Goal: Find specific page/section: Find specific page/section

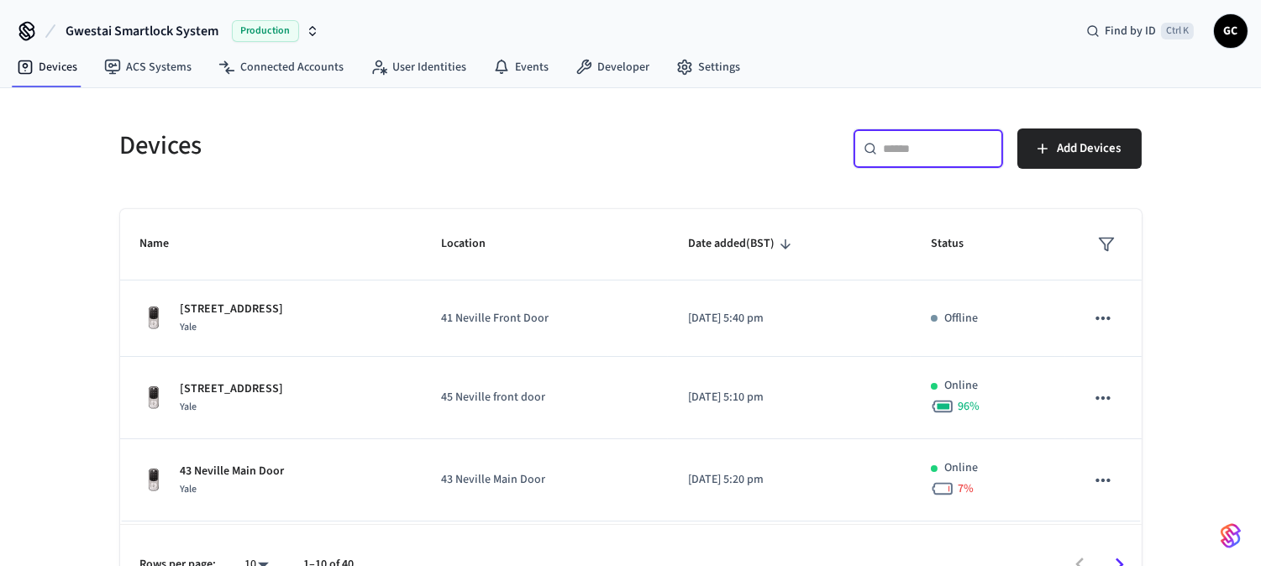
click at [935, 156] on input "text" at bounding box center [938, 148] width 109 height 17
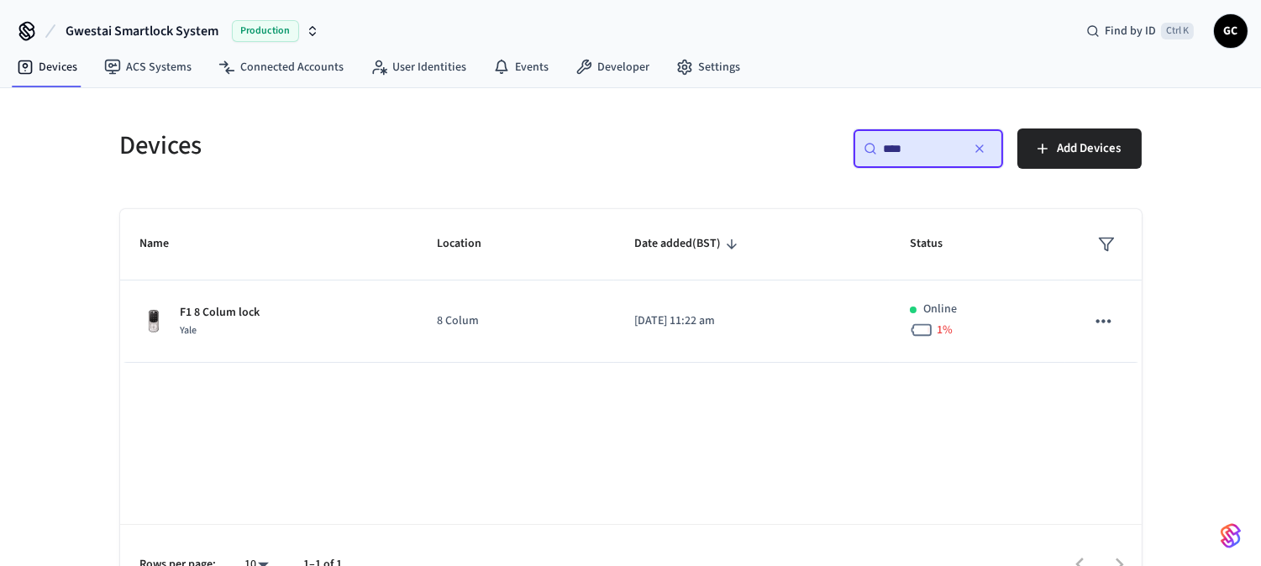
type input "****"
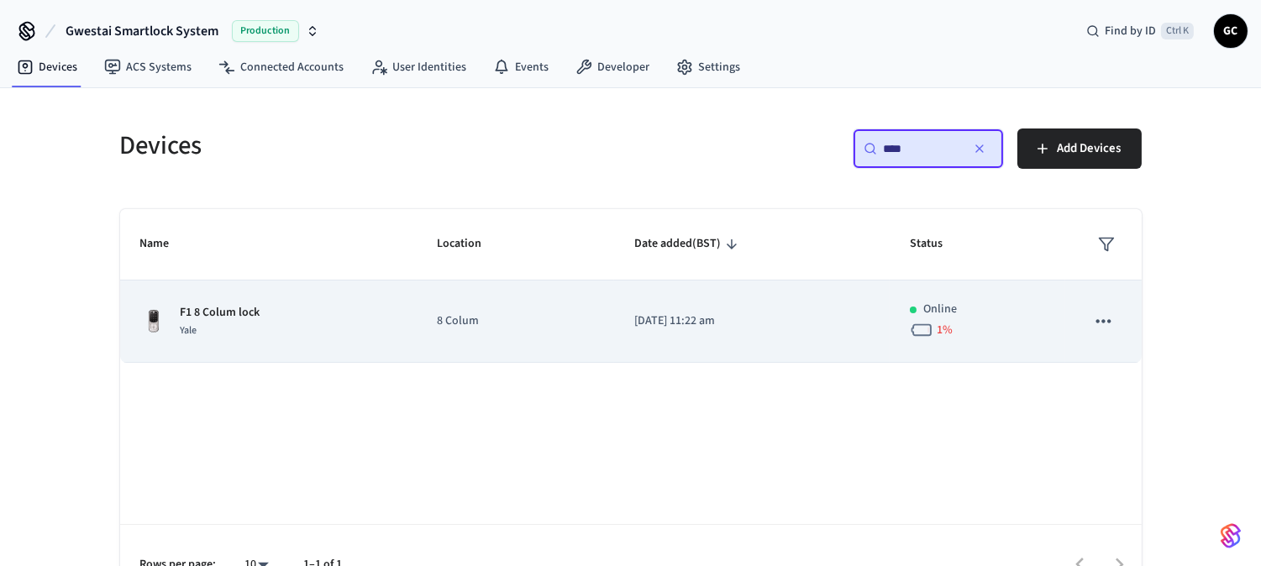
click at [1138, 287] on td "sticky table" at bounding box center [1104, 322] width 76 height 82
click at [238, 300] on td "F1 8 Colum lock Yale" at bounding box center [268, 322] width 297 height 82
click at [454, 323] on p "8 Colum" at bounding box center [515, 322] width 157 height 18
click at [240, 311] on p "F1 8 Colum lock" at bounding box center [221, 313] width 80 height 18
click at [242, 316] on p "F1 8 Colum lock" at bounding box center [221, 313] width 80 height 18
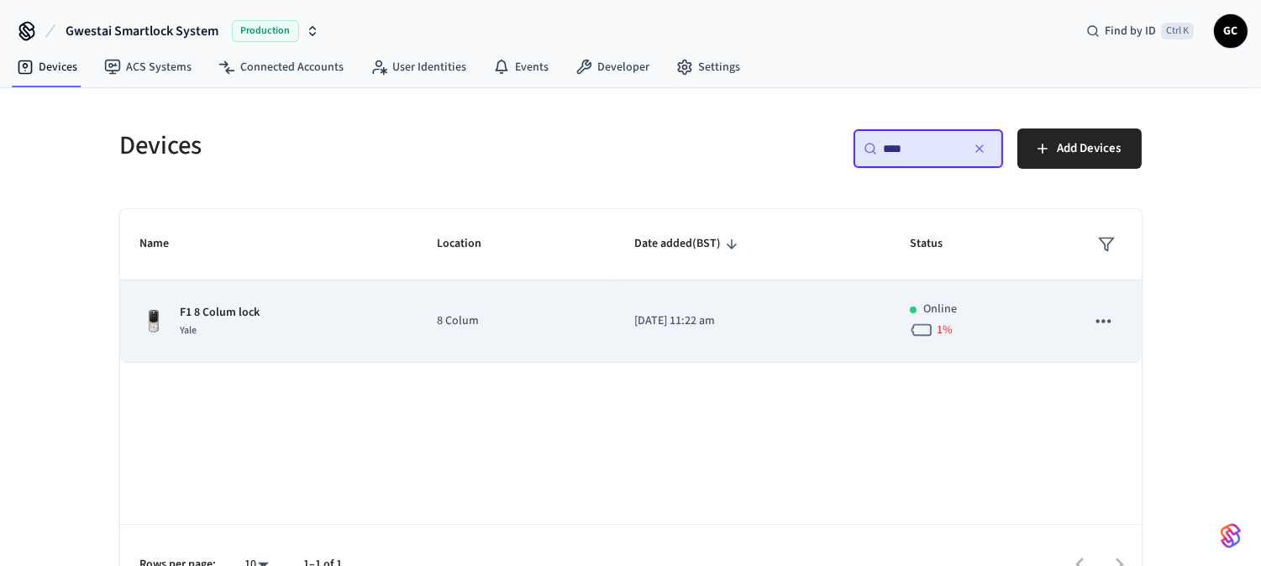
click at [241, 315] on p "F1 8 Colum lock" at bounding box center [221, 313] width 80 height 18
click at [457, 312] on td "8 Colum" at bounding box center [515, 322] width 197 height 82
click at [435, 333] on td "8 Colum" at bounding box center [515, 322] width 197 height 82
click at [224, 314] on p "F1 8 Colum lock" at bounding box center [221, 313] width 80 height 18
click at [455, 326] on p "8 Colum" at bounding box center [515, 322] width 157 height 18
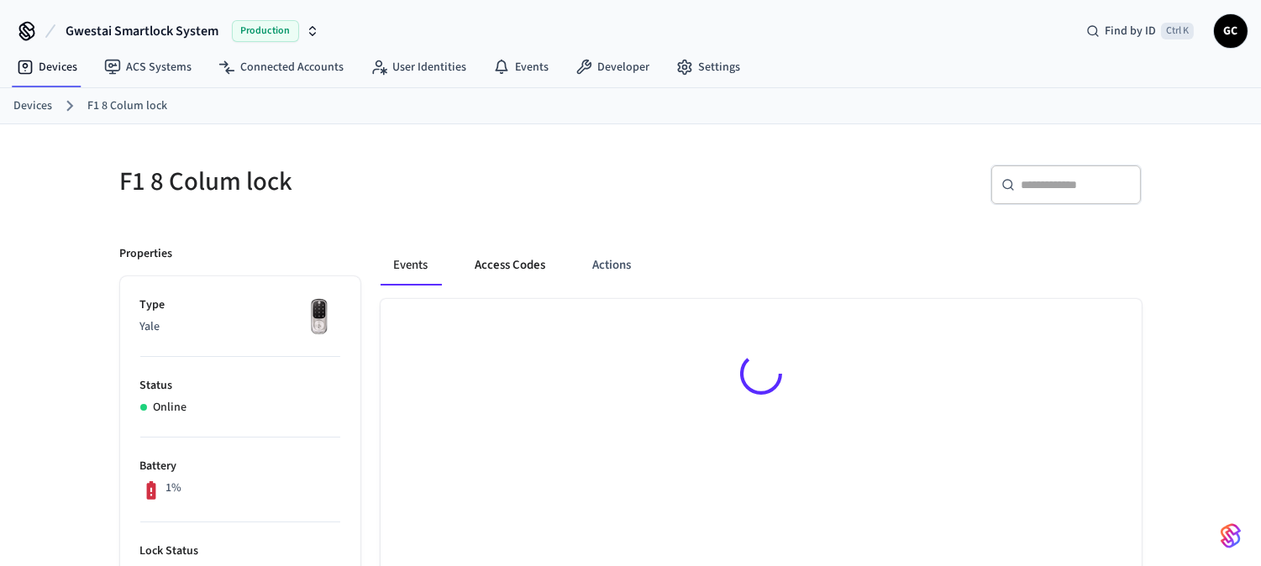
click at [511, 258] on button "Access Codes" at bounding box center [510, 265] width 97 height 40
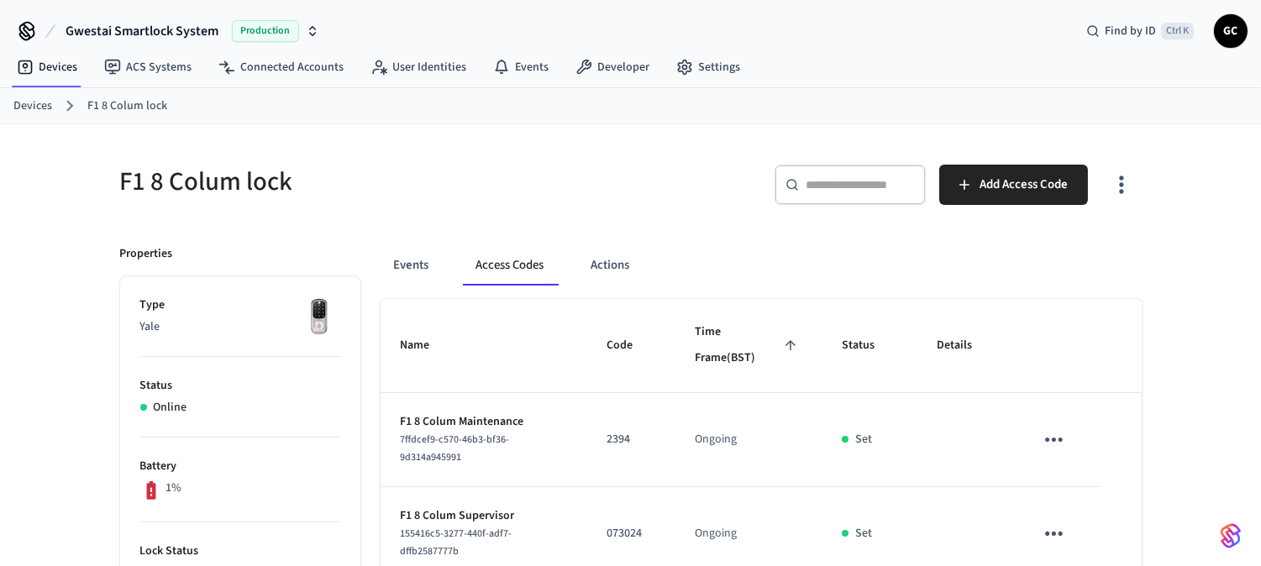
click at [29, 96] on ol "Devices F1 8 Colum lock" at bounding box center [637, 106] width 1248 height 22
click at [21, 106] on link "Devices" at bounding box center [32, 106] width 39 height 18
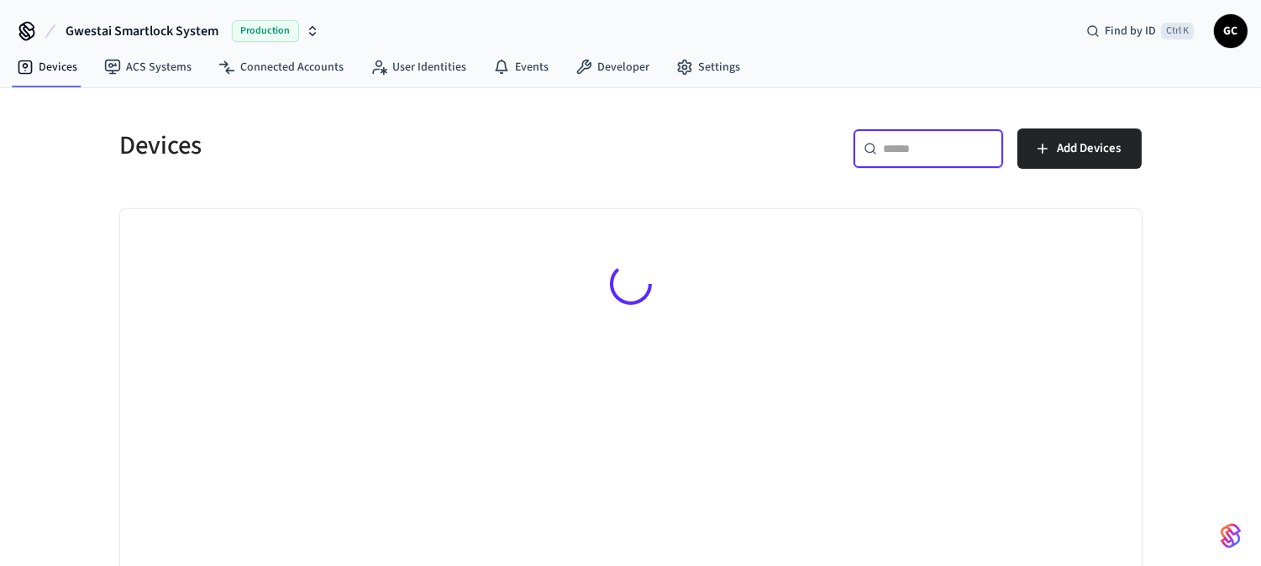
click at [929, 149] on input "text" at bounding box center [938, 148] width 109 height 17
type input "*****"
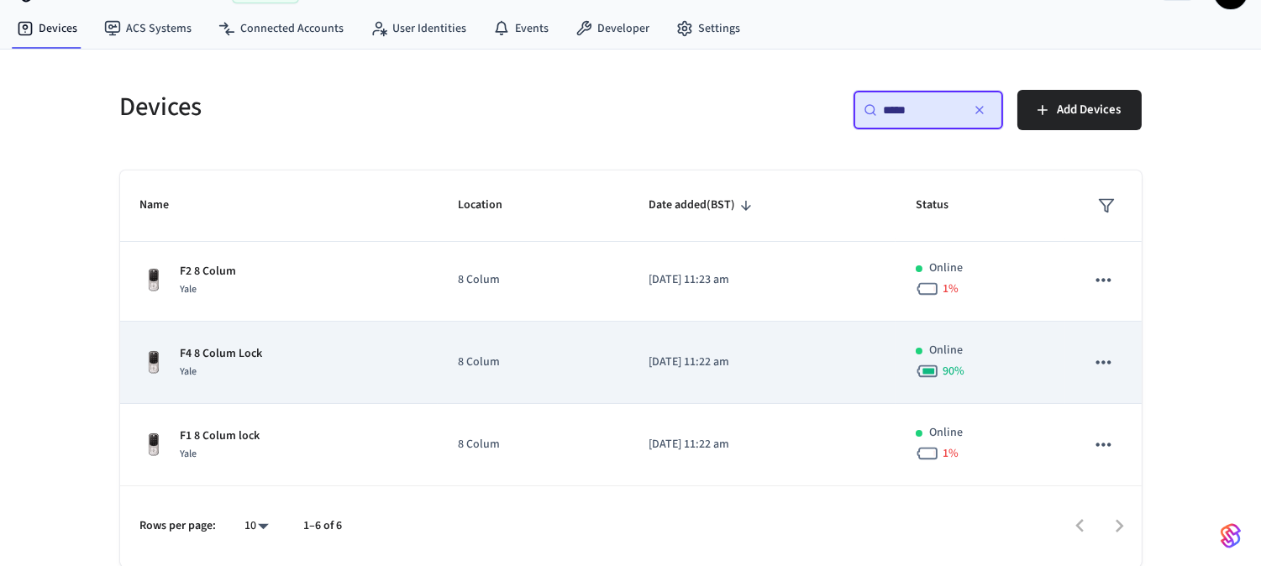
scroll to position [63, 0]
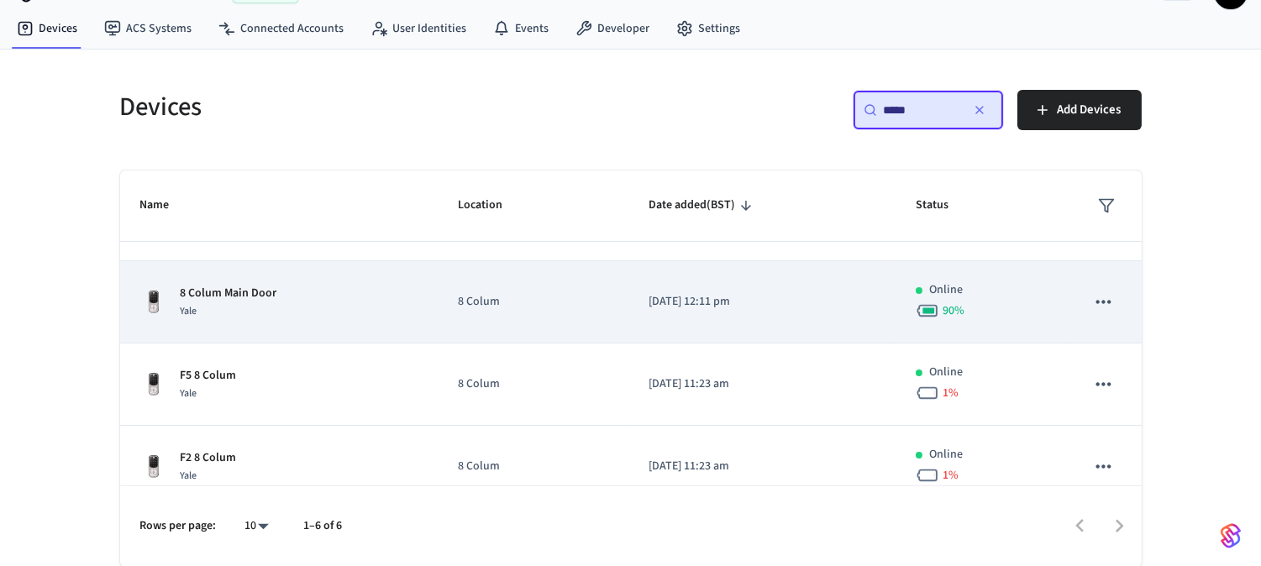
click at [238, 292] on p "8 Colum Main Door" at bounding box center [229, 294] width 97 height 18
click at [239, 292] on p "8 Colum Main Door" at bounding box center [229, 294] width 97 height 18
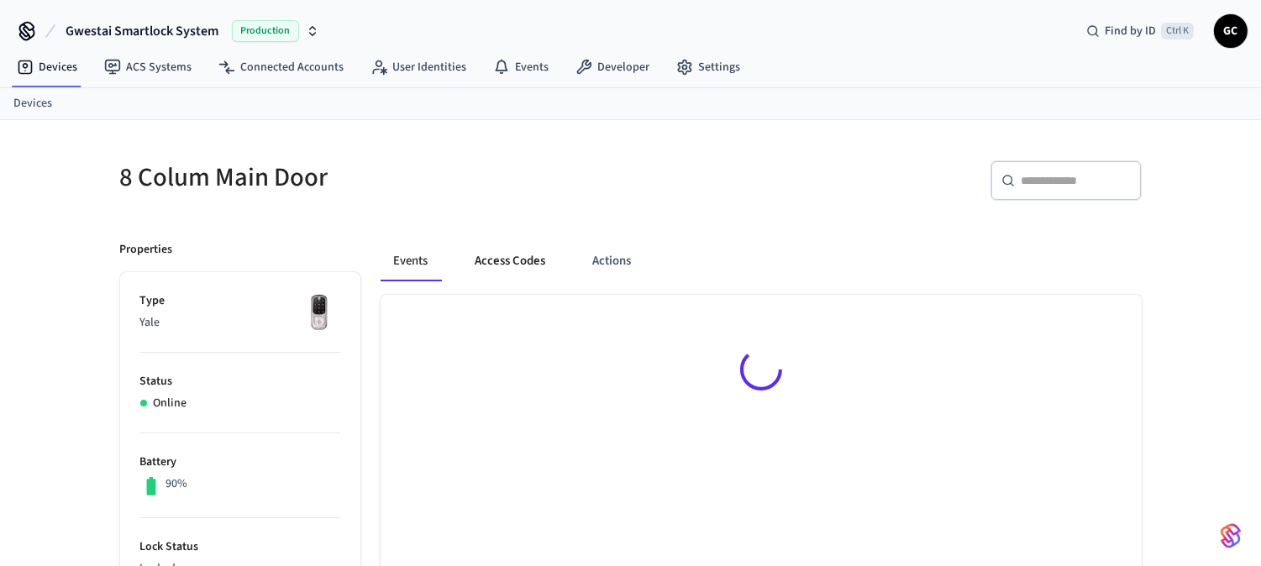
click at [482, 261] on button "Access Codes" at bounding box center [510, 261] width 97 height 40
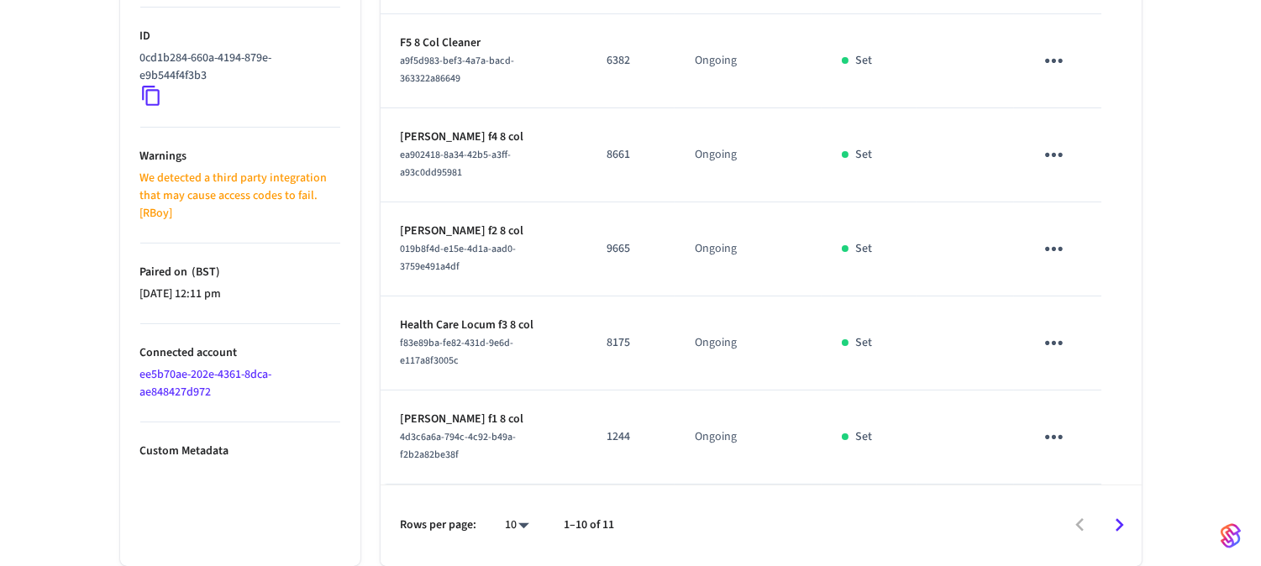
scroll to position [850, 0]
